Goal: Task Accomplishment & Management: Use online tool/utility

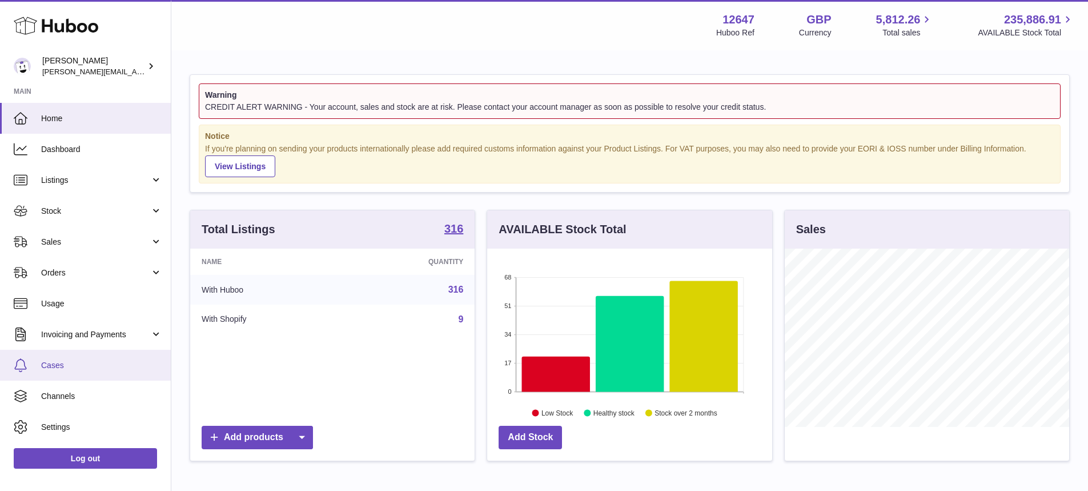
scroll to position [28, 0]
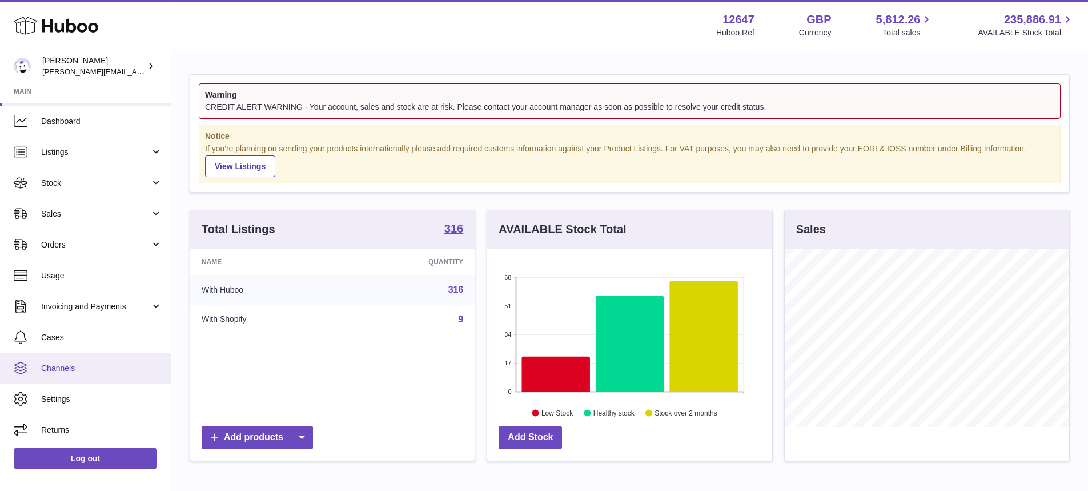
click at [105, 364] on span "Channels" at bounding box center [101, 368] width 121 height 11
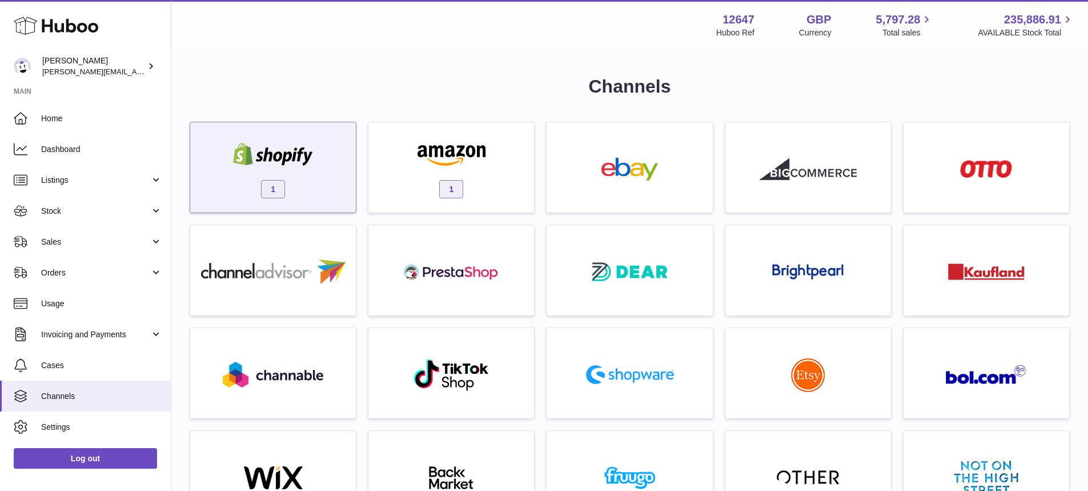
click at [320, 159] on img at bounding box center [272, 154] width 97 height 23
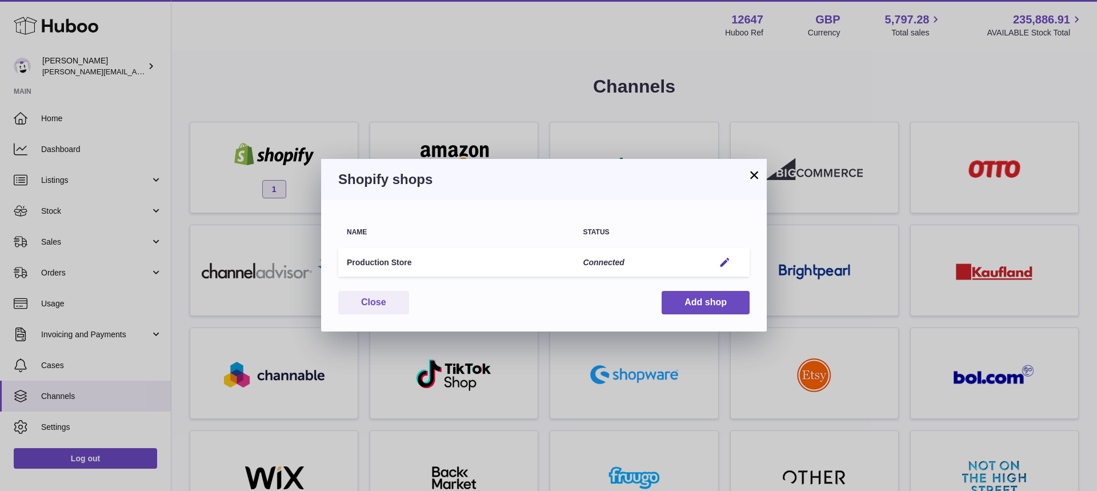
click at [755, 175] on button "×" at bounding box center [754, 175] width 14 height 14
